Goal: Navigation & Orientation: Find specific page/section

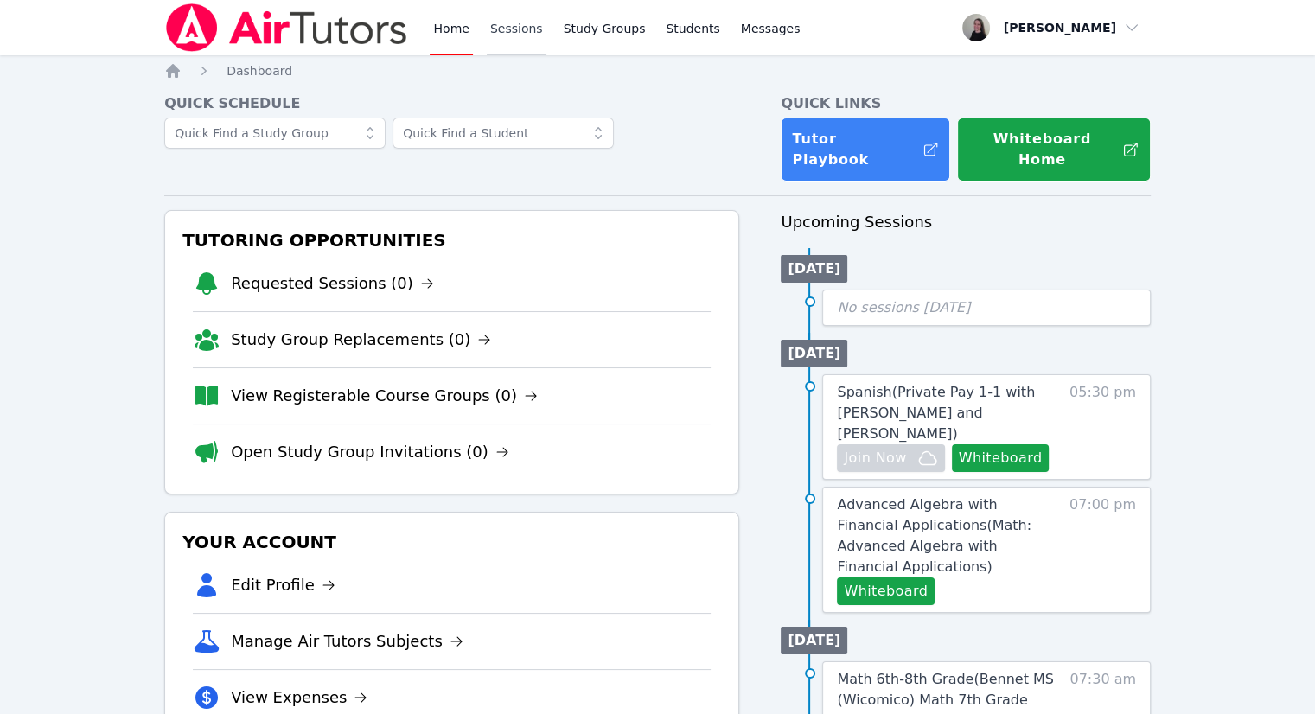
click at [515, 43] on link "Sessions" at bounding box center [517, 27] width 60 height 55
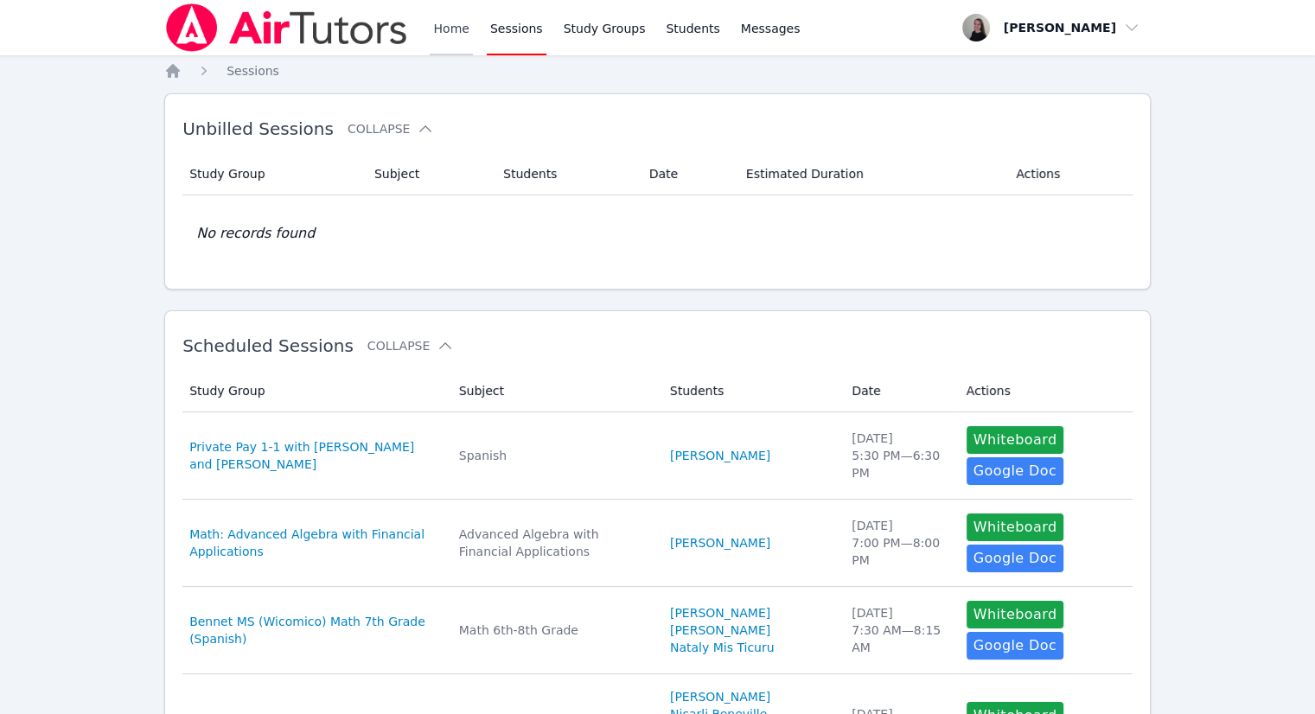
click at [456, 42] on link "Home" at bounding box center [451, 27] width 42 height 55
